Goal: Task Accomplishment & Management: Manage account settings

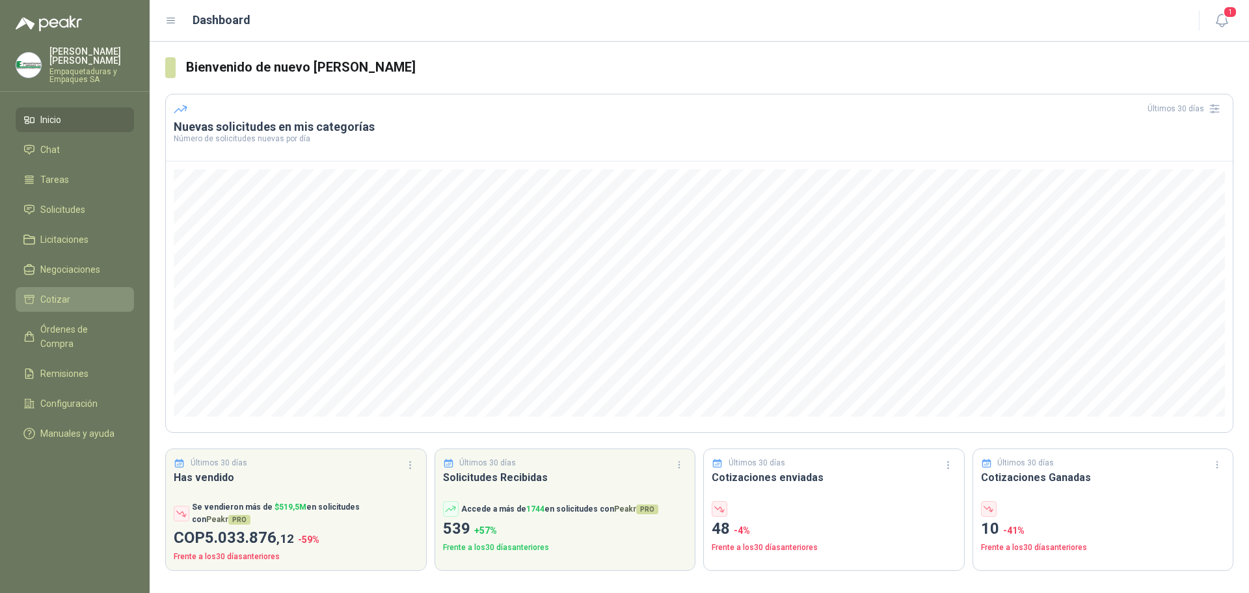
click at [62, 306] on span "Cotizar" at bounding box center [55, 299] width 30 height 14
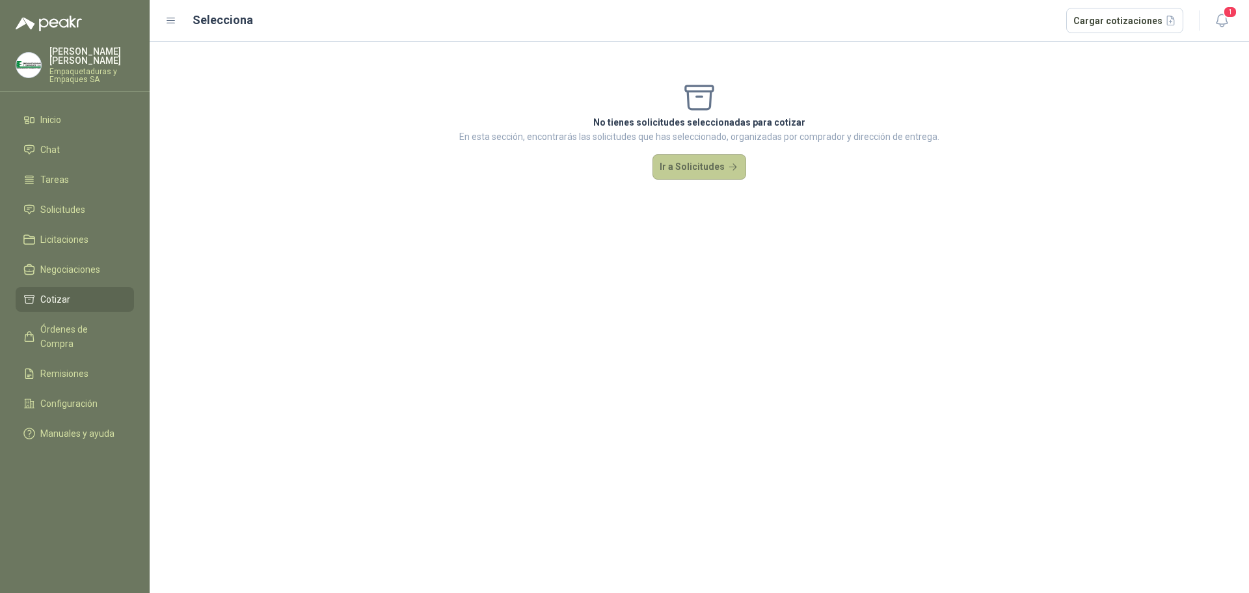
click at [695, 162] on button "Ir a Solicitudes" at bounding box center [700, 167] width 94 height 26
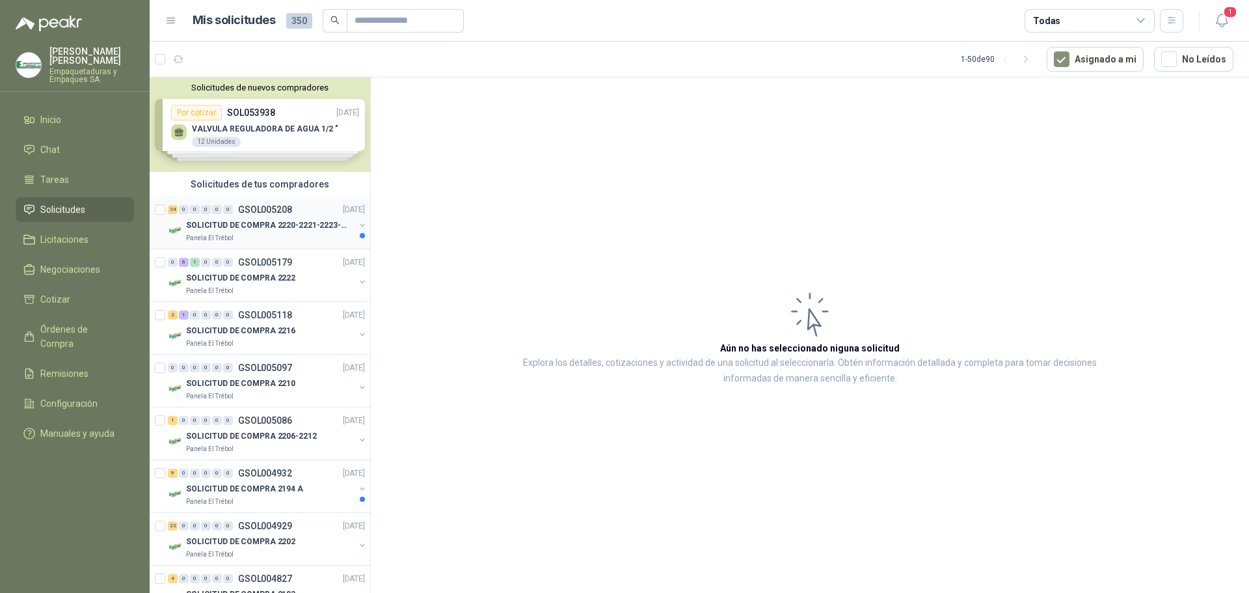
click at [240, 216] on div "24 0 0 0 0 0 GSOL005208 [DATE]" at bounding box center [268, 210] width 200 height 16
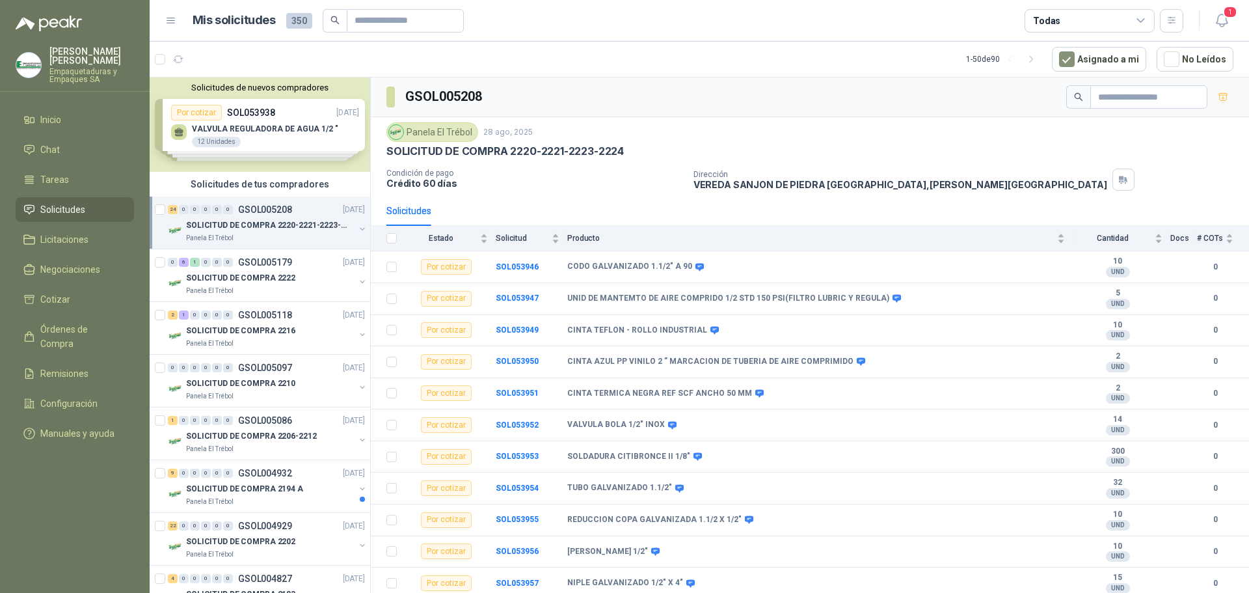
click at [397, 238] on th at bounding box center [388, 238] width 34 height 25
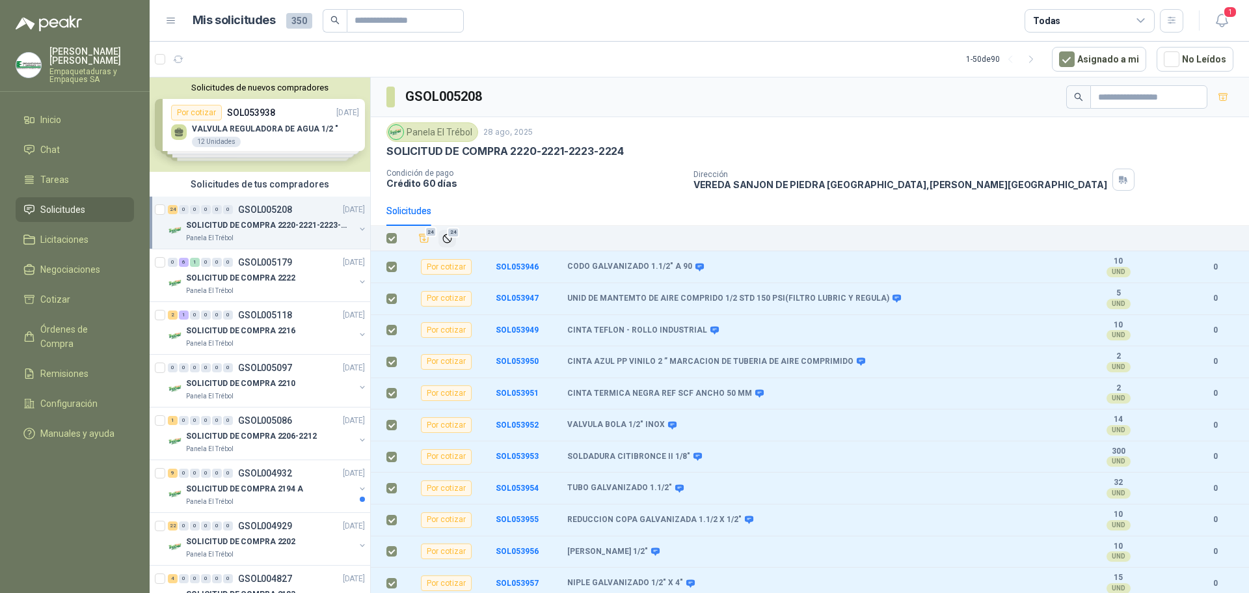
click at [454, 235] on span "24" at bounding box center [453, 232] width 12 height 10
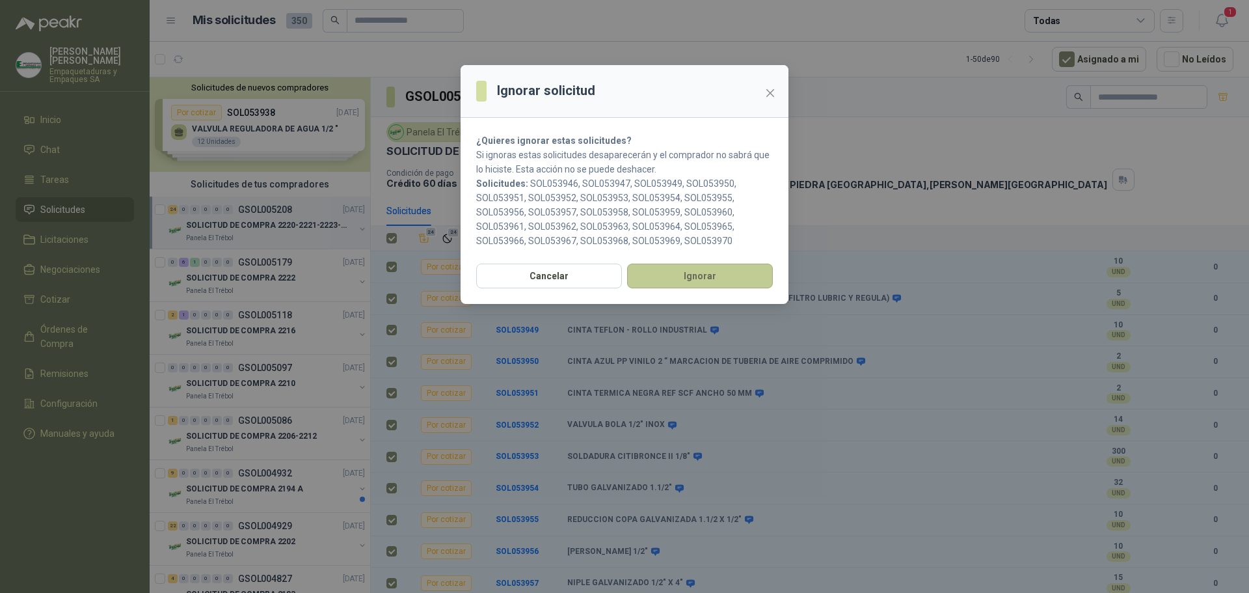
click at [647, 269] on button "Ignorar" at bounding box center [700, 275] width 146 height 25
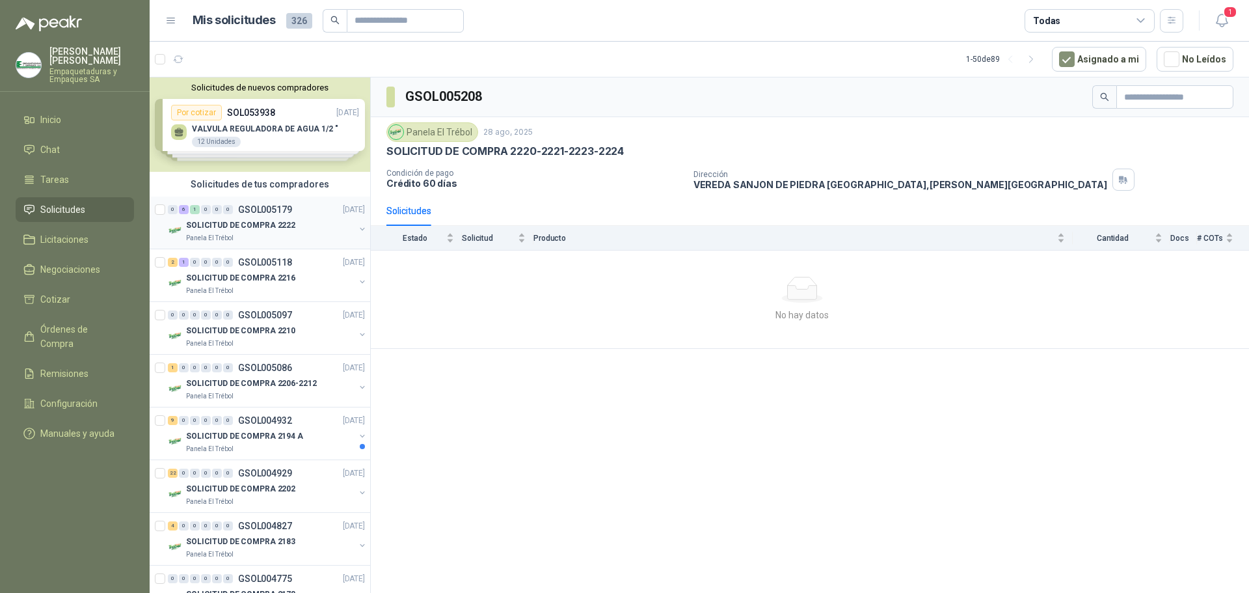
click at [291, 228] on div "SOLICITUD DE COMPRA 2222" at bounding box center [270, 225] width 168 height 16
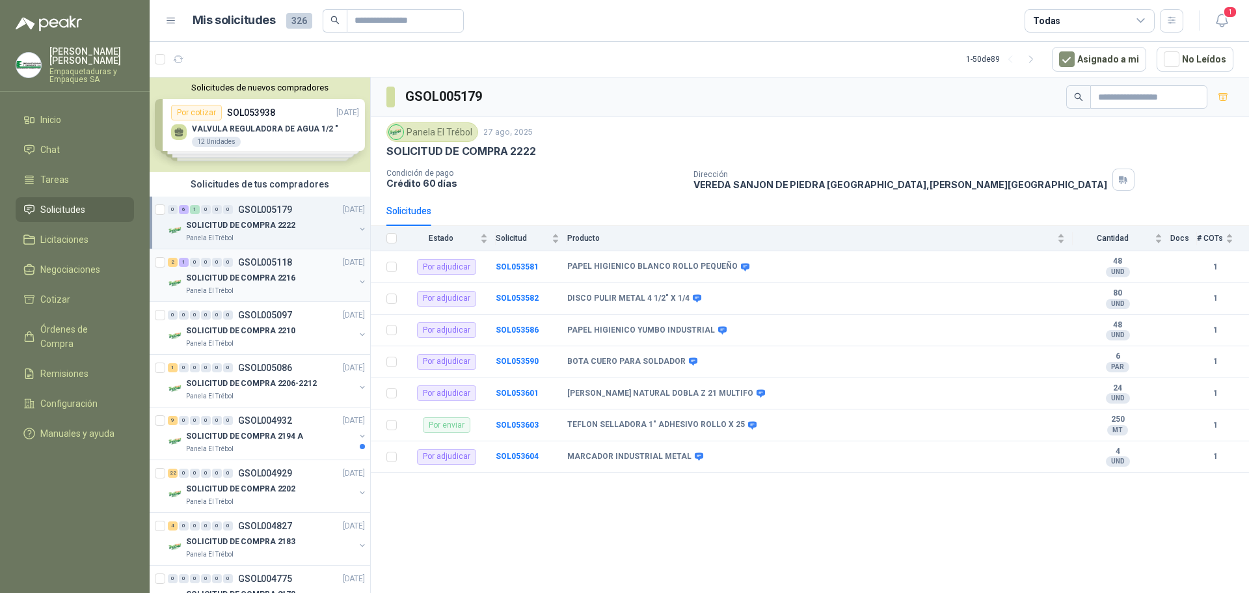
click at [331, 269] on div "2 1 0 0 0 0 GSOL005118 [DATE]" at bounding box center [268, 262] width 200 height 16
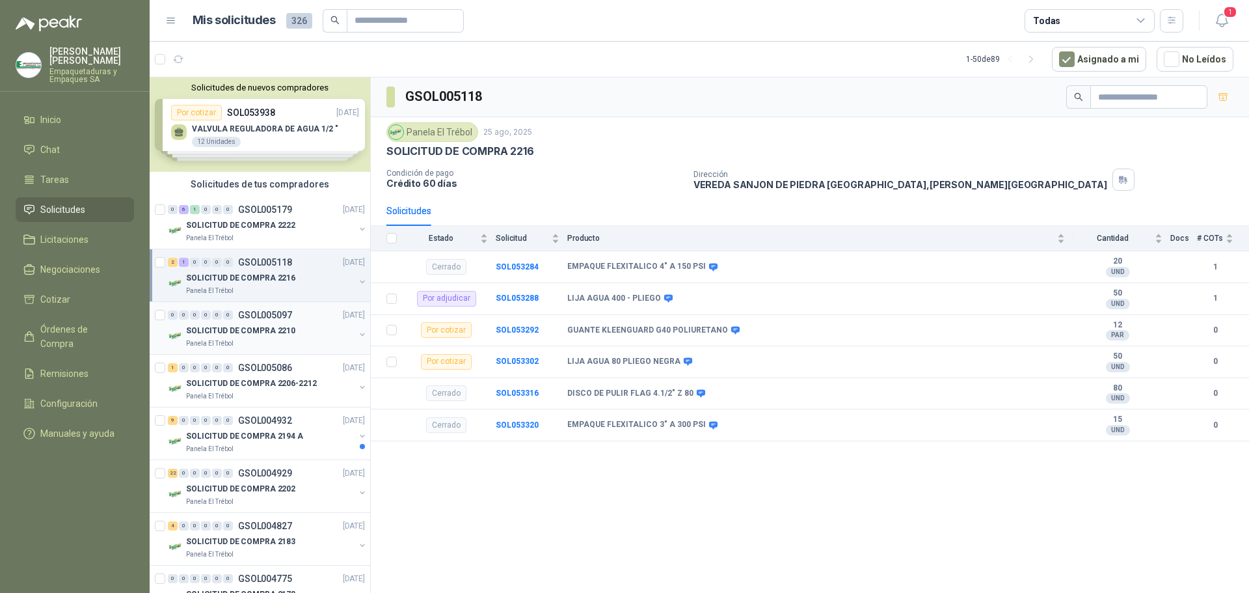
click at [299, 341] on div "Panela El Trébol" at bounding box center [270, 343] width 168 height 10
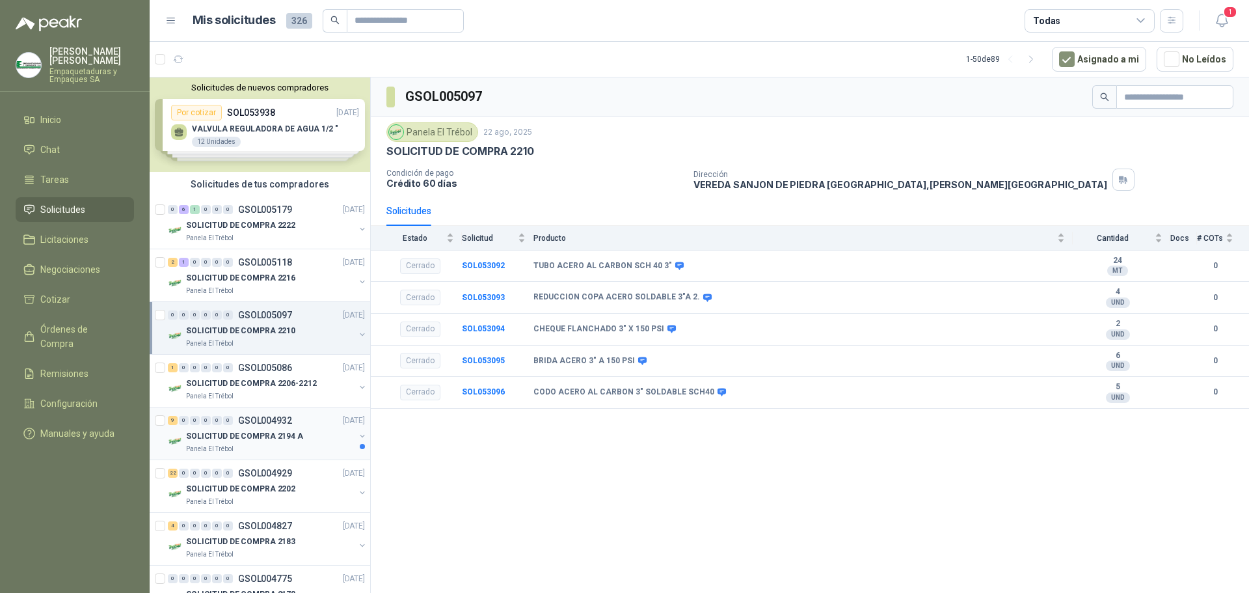
click at [297, 433] on div "SOLICITUD DE COMPRA 2194 A" at bounding box center [270, 436] width 168 height 16
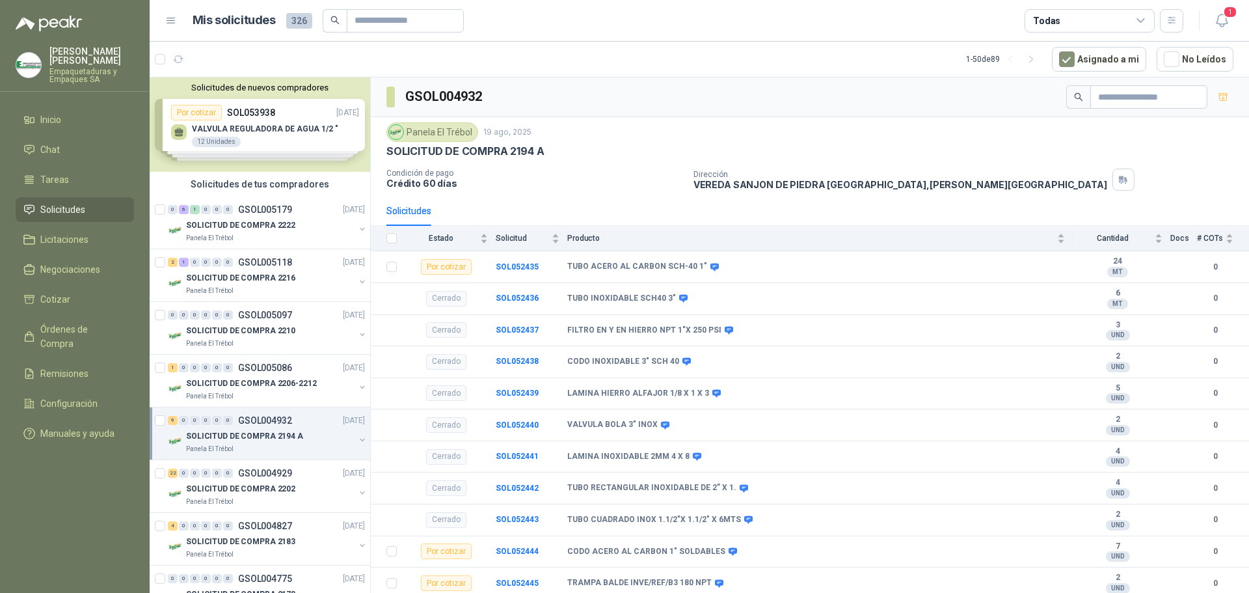
click at [397, 241] on th at bounding box center [388, 238] width 34 height 25
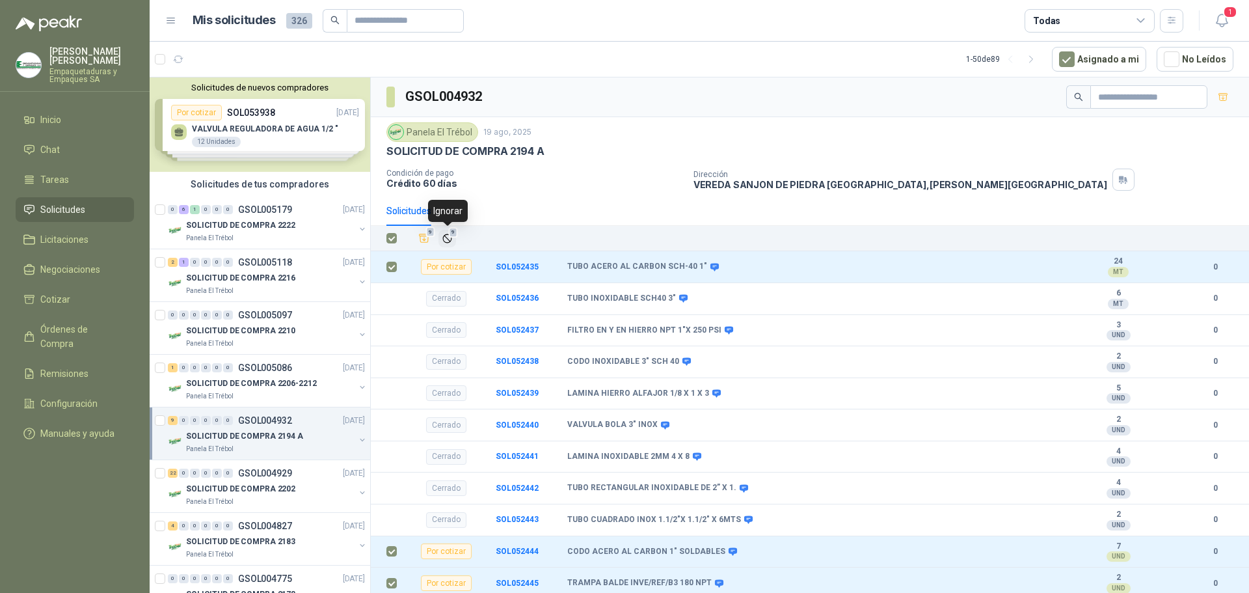
click at [450, 239] on icon "Ignorar" at bounding box center [447, 238] width 11 height 11
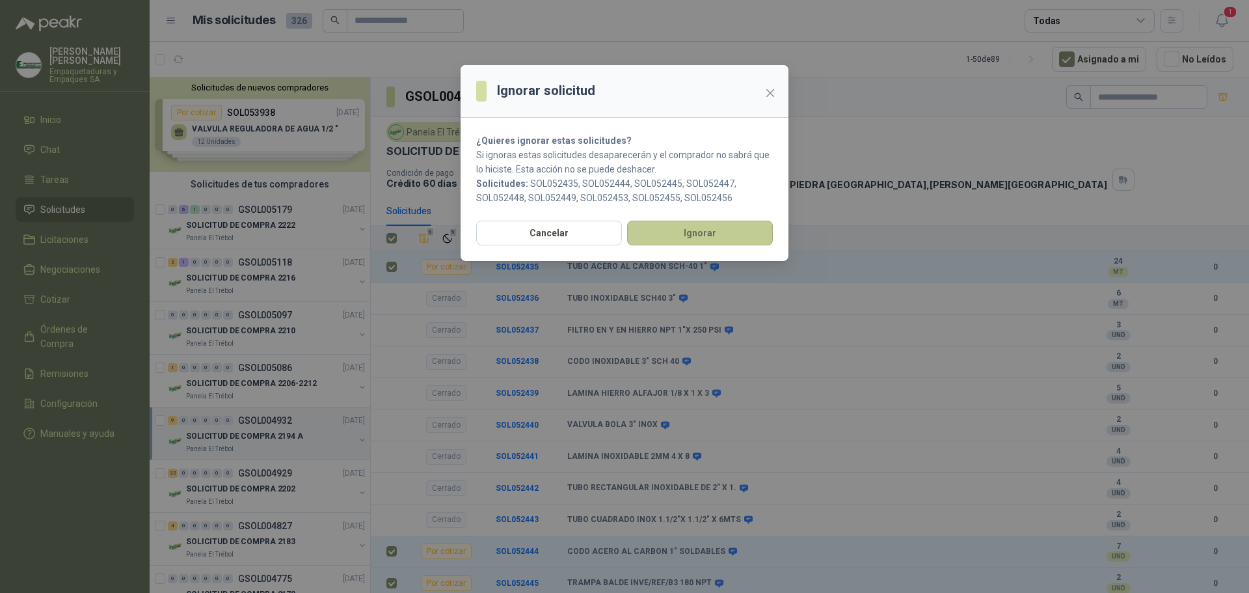
click at [632, 237] on button "Ignorar" at bounding box center [700, 233] width 146 height 25
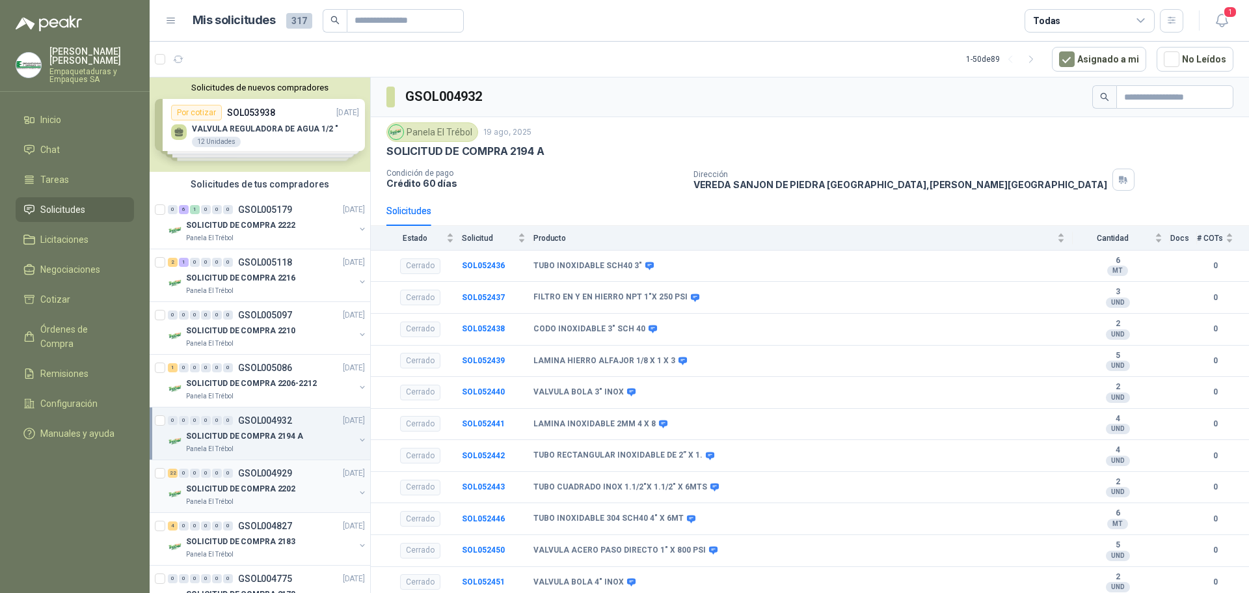
click at [284, 485] on p "SOLICITUD DE COMPRA 2202" at bounding box center [240, 489] width 109 height 12
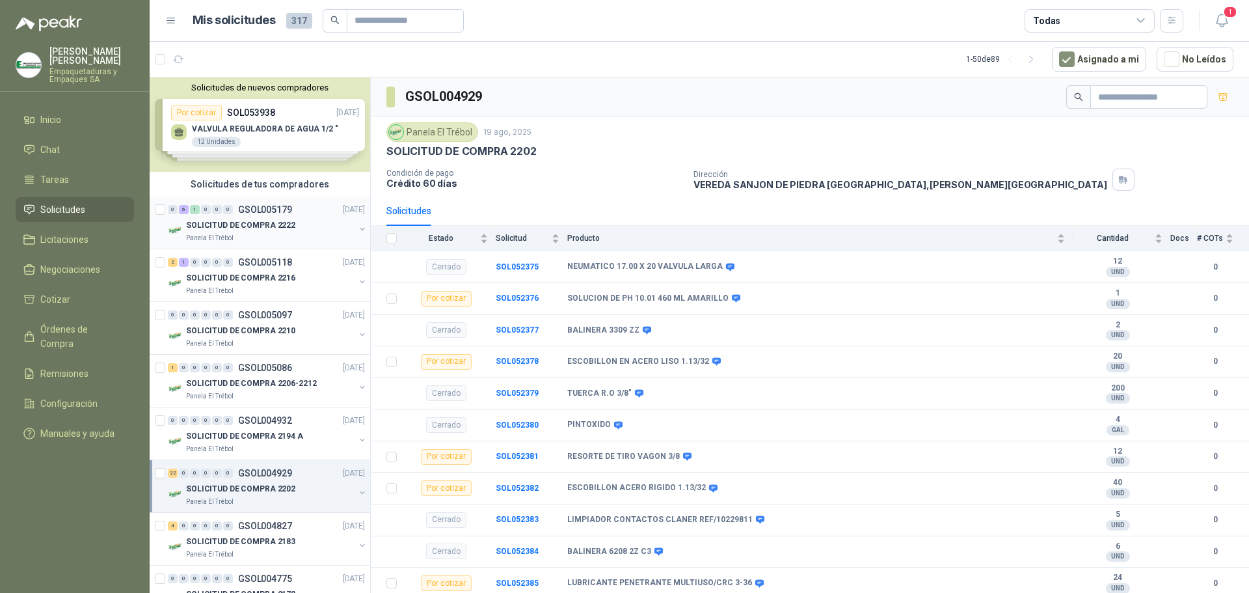
click at [296, 241] on div "Panela El Trébol" at bounding box center [270, 238] width 168 height 10
